Goal: Task Accomplishment & Management: Use online tool/utility

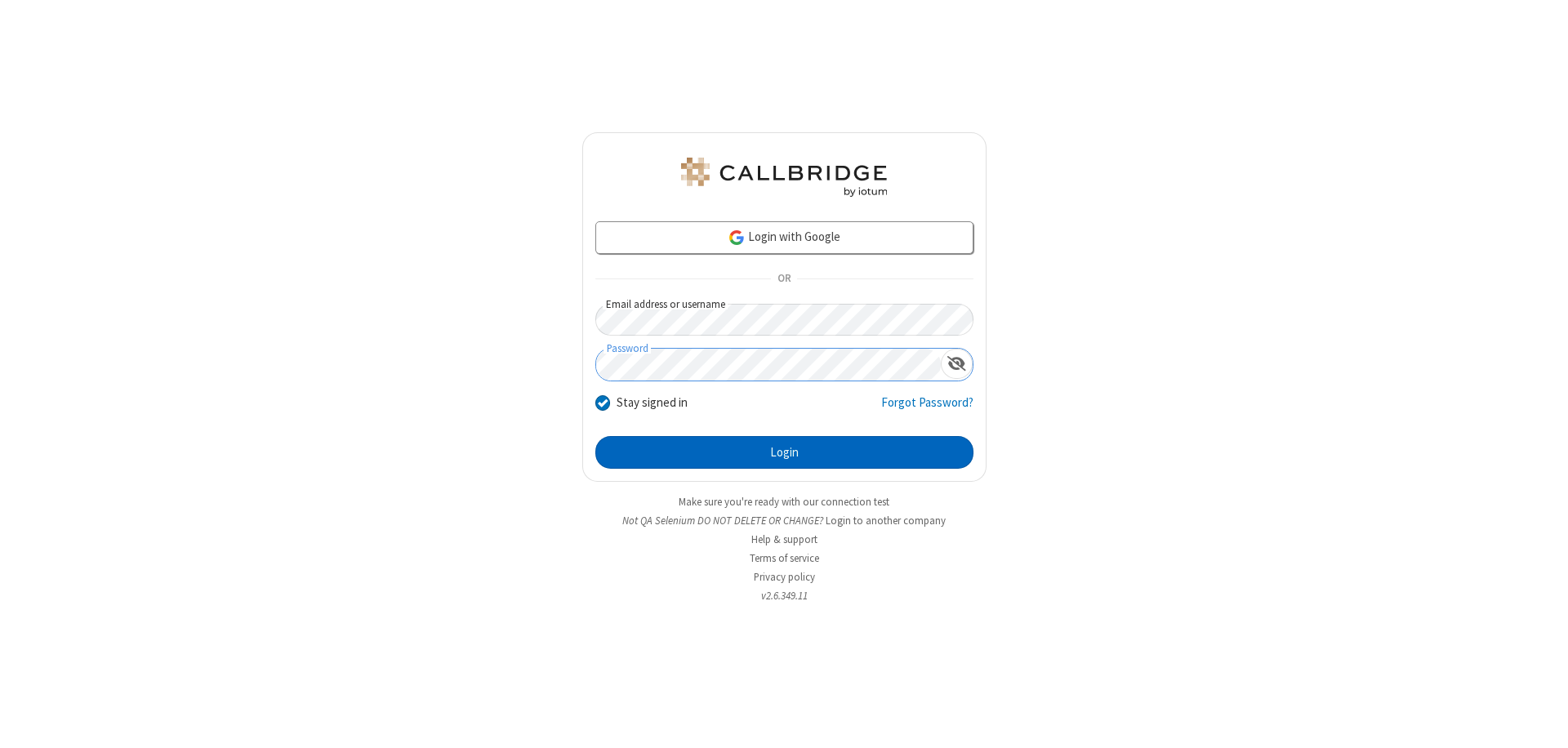
click at [784, 452] on button "Login" at bounding box center [784, 452] width 378 height 33
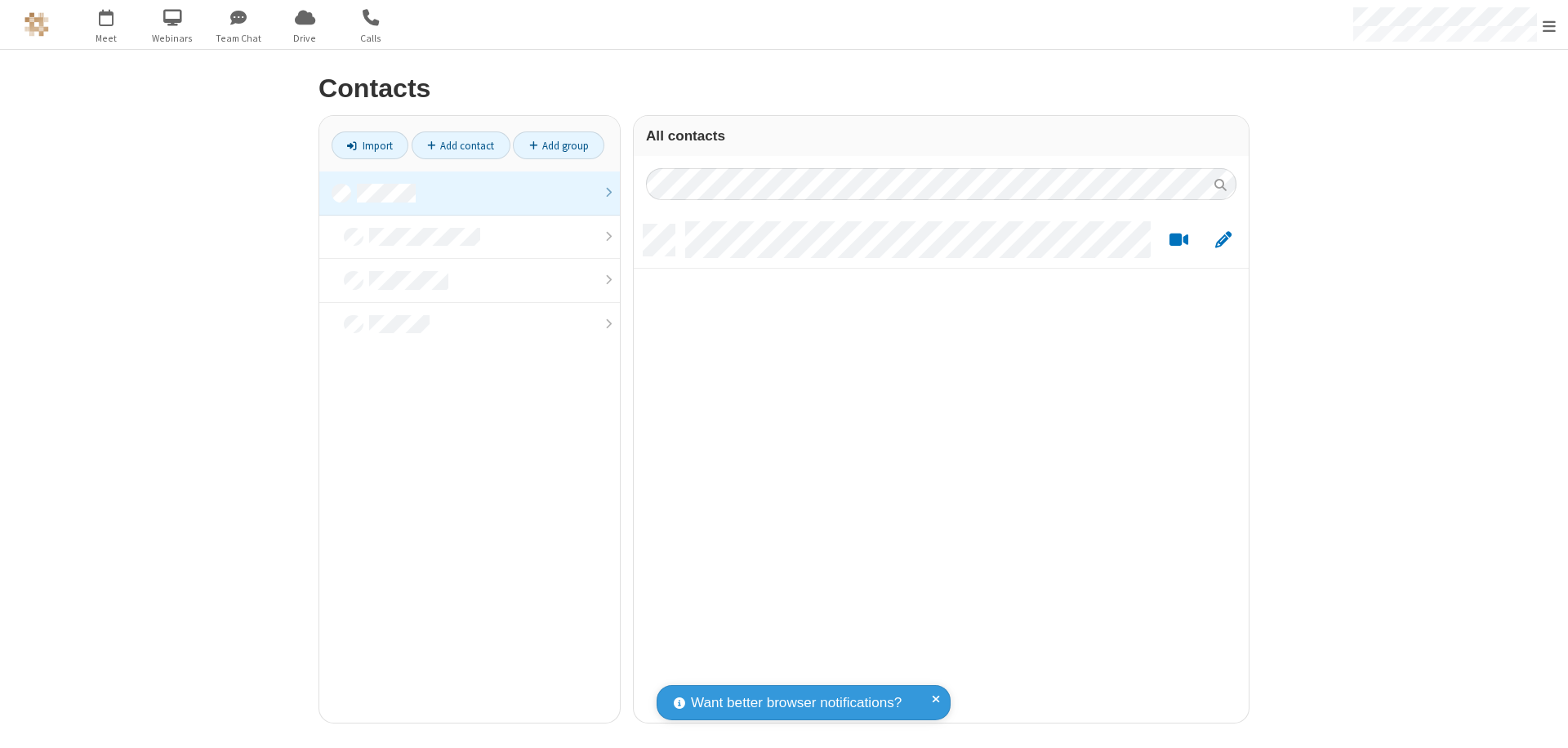
scroll to position [498, 603]
click at [470, 192] on link at bounding box center [469, 193] width 300 height 44
click at [369, 145] on link "Import" at bounding box center [369, 145] width 77 height 28
